Goal: Navigation & Orientation: Find specific page/section

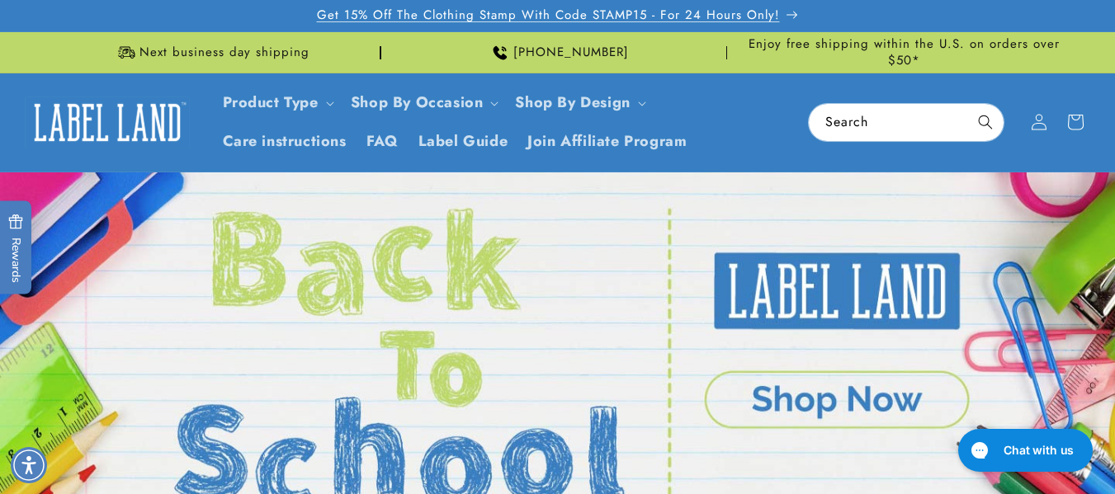
click at [791, 12] on p "Get 15% Off The Clothing Stamp With Code STAMP15 - For 24 Hours Only!" at bounding box center [558, 15] width 482 height 31
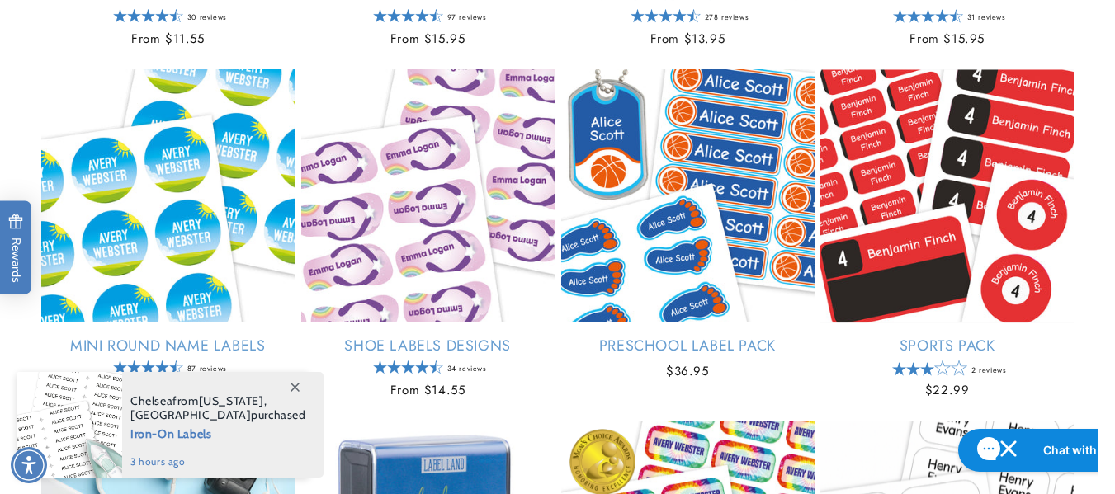
scroll to position [1319, 0]
